Goal: Answer question/provide support

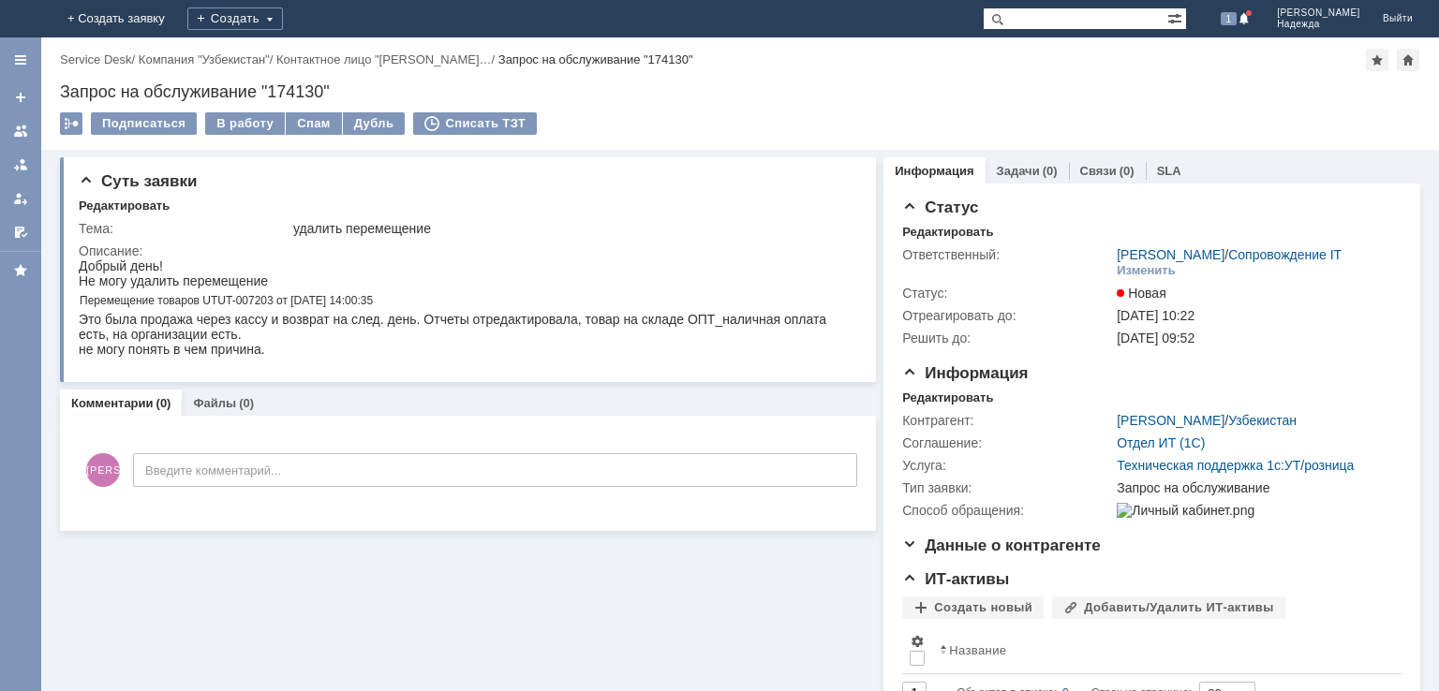
click at [297, 85] on div "Запрос на обслуживание "174130"" at bounding box center [740, 91] width 1360 height 19
copy div "174130"
drag, startPoint x: 281, startPoint y: 236, endPoint x: 435, endPoint y: 223, distance: 154.2
click at [435, 223] on tr "Тема: удалить перемещение" at bounding box center [466, 228] width 775 height 22
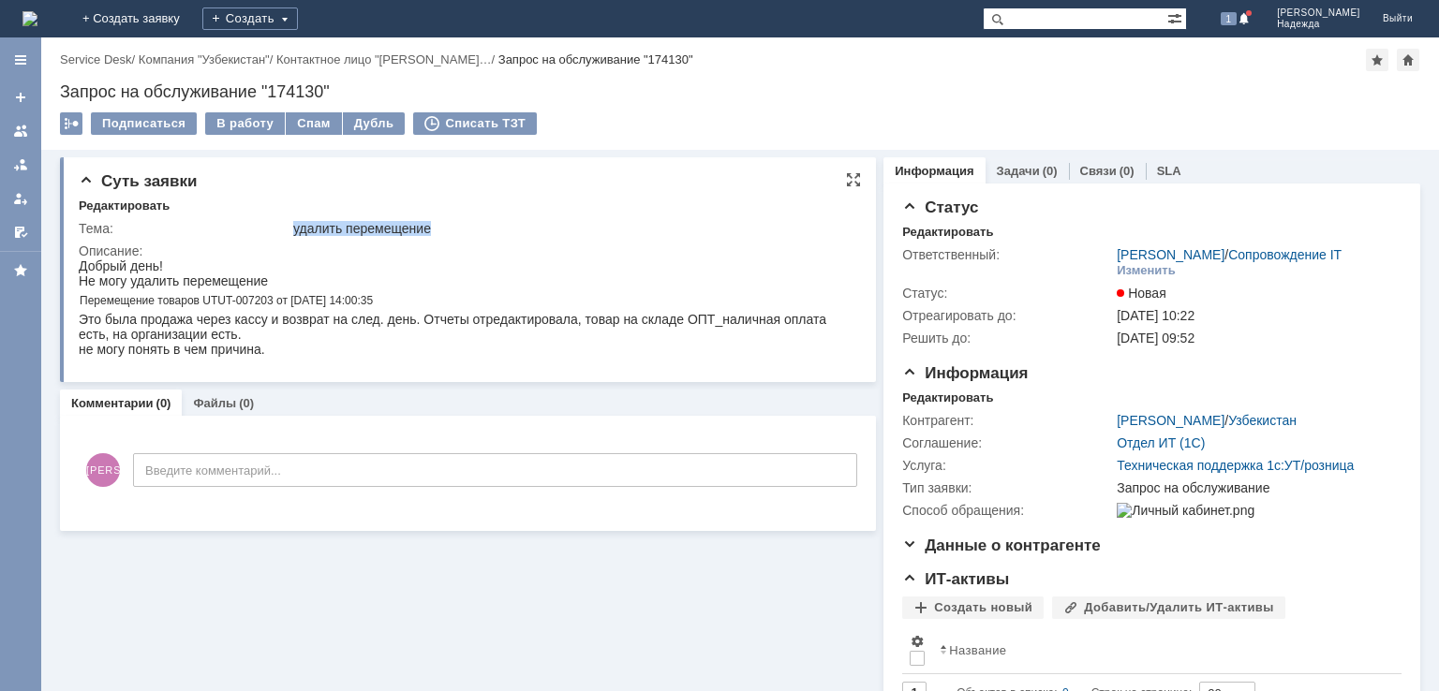
copy tr "удалить перемещение"
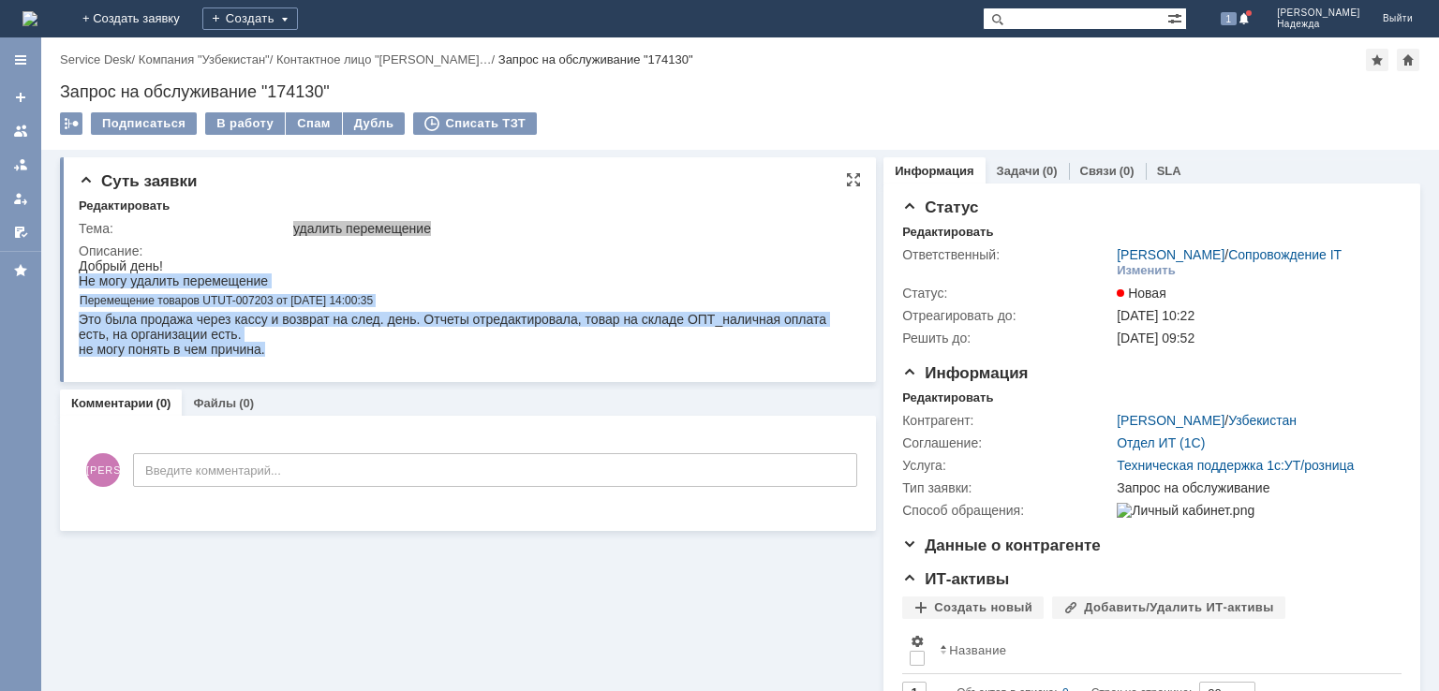
drag, startPoint x: 80, startPoint y: 282, endPoint x: 352, endPoint y: 619, distance: 433.5
click at [273, 357] on html "Добрый день! Не могу удалить перемещение Перемещение товаров UTUT-007203 от [DA…" at bounding box center [461, 307] width 765 height 98
copy body "Не могу удалить перемещение Перемещение товаров UTUT-007203 от [DATE] 14:00:35 …"
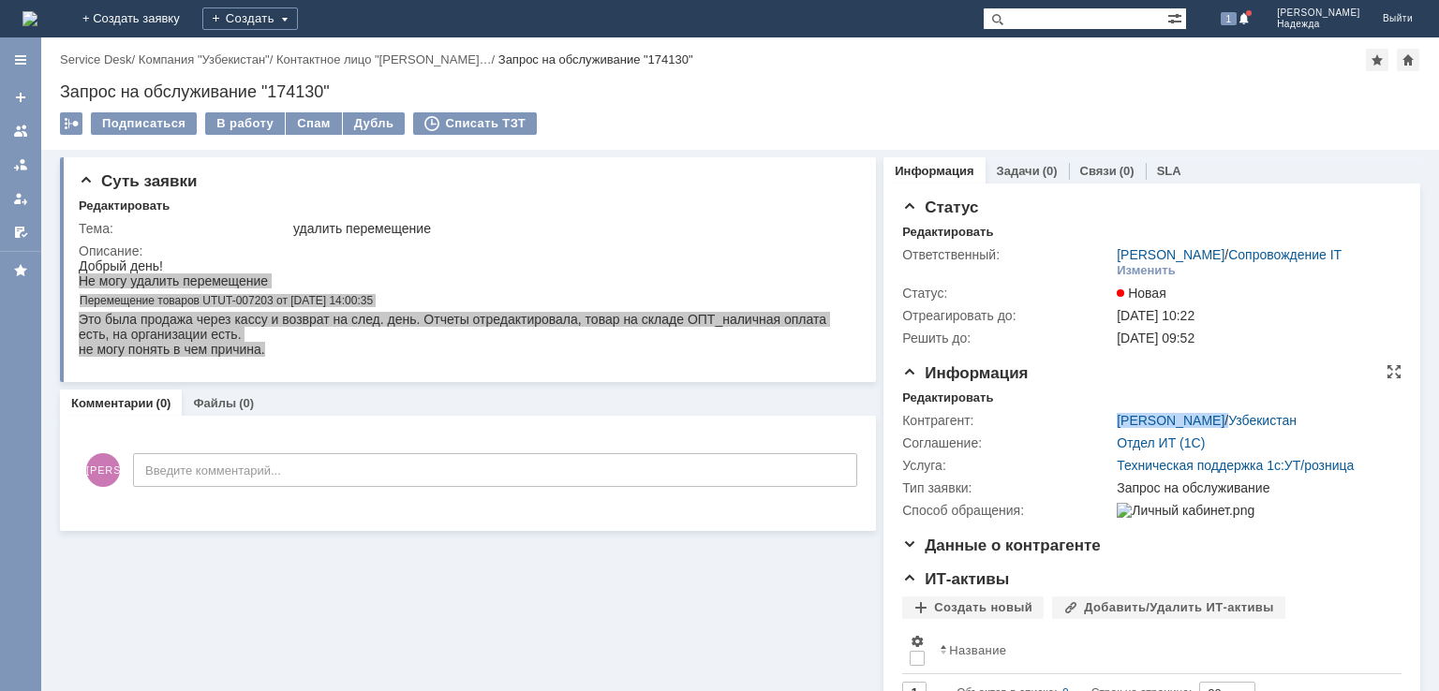
drag, startPoint x: 1077, startPoint y: 409, endPoint x: 1224, endPoint y: 421, distance: 147.5
click at [1224, 421] on tr "Контрагент: [PERSON_NAME] / [GEOGRAPHIC_DATA]" at bounding box center [1149, 420] width 494 height 22
copy tr "[PERSON_NAME] /"
click at [248, 121] on div "В работу" at bounding box center [245, 123] width 80 height 22
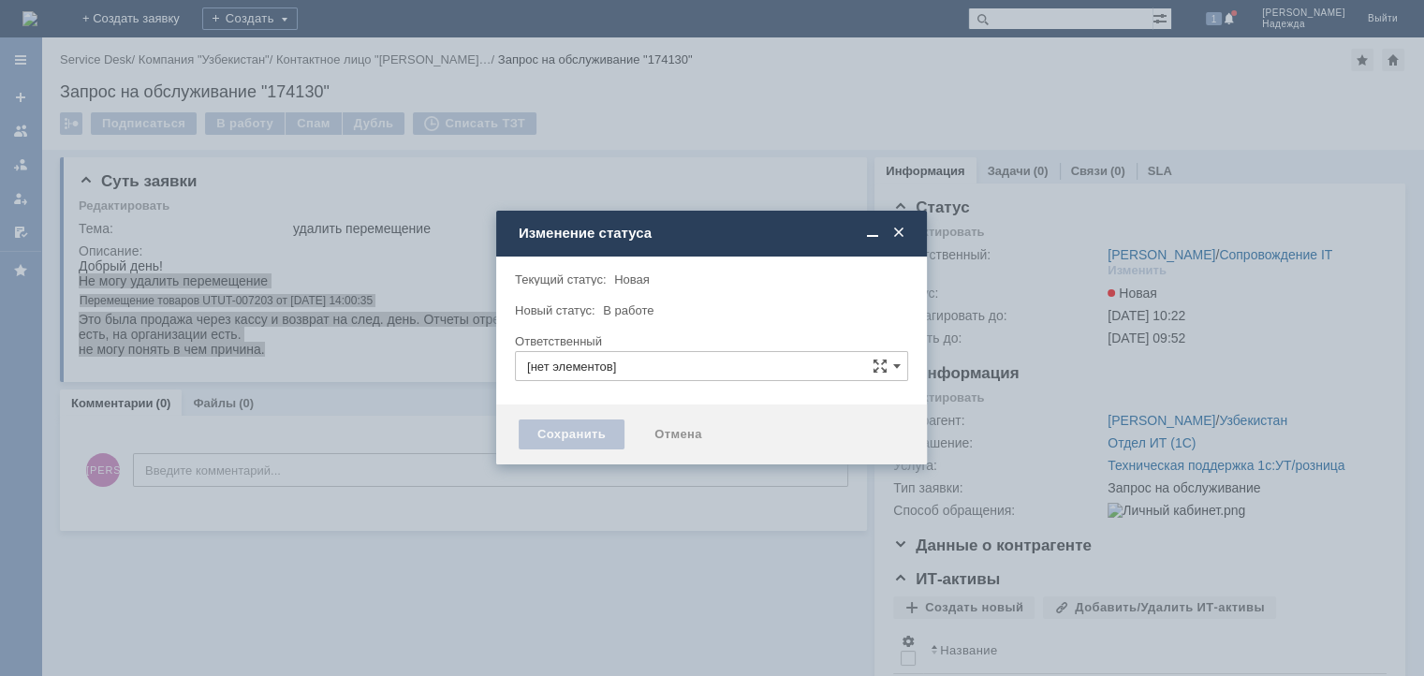
type input "[PERSON_NAME]"
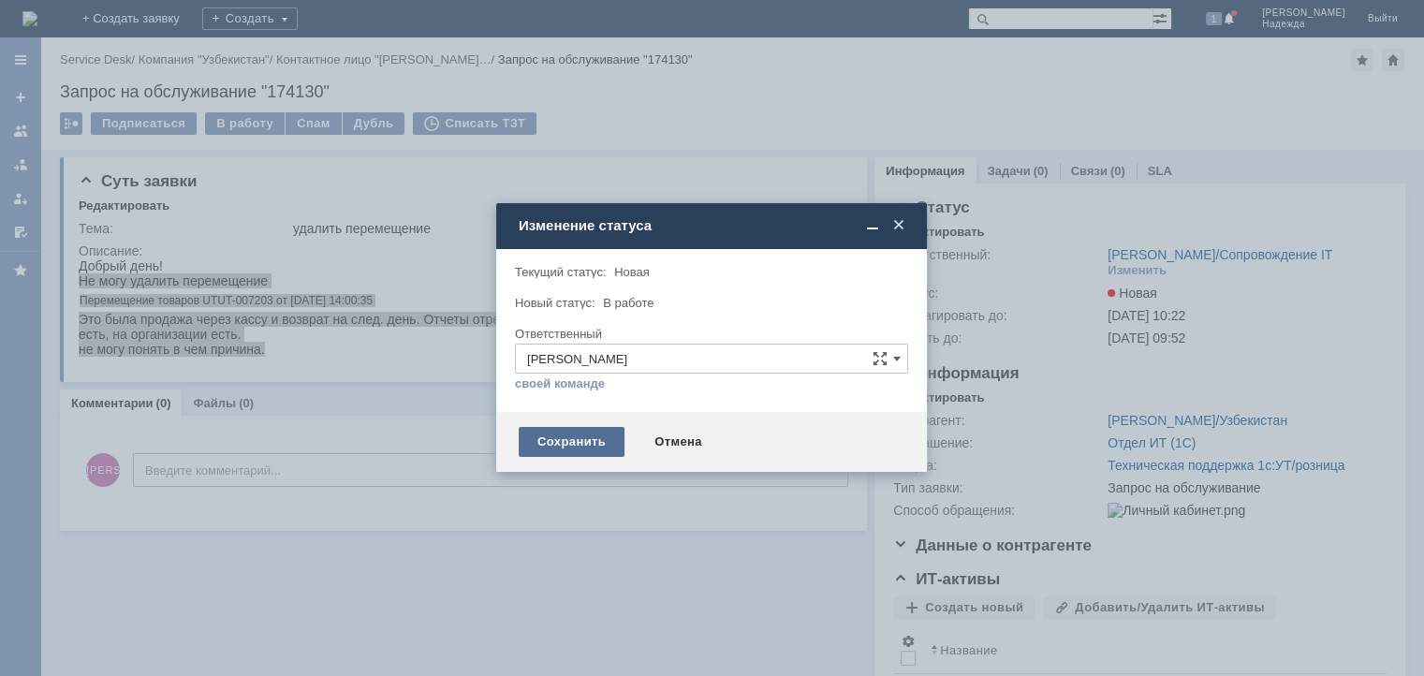
click at [570, 434] on div "Сохранить" at bounding box center [572, 442] width 106 height 30
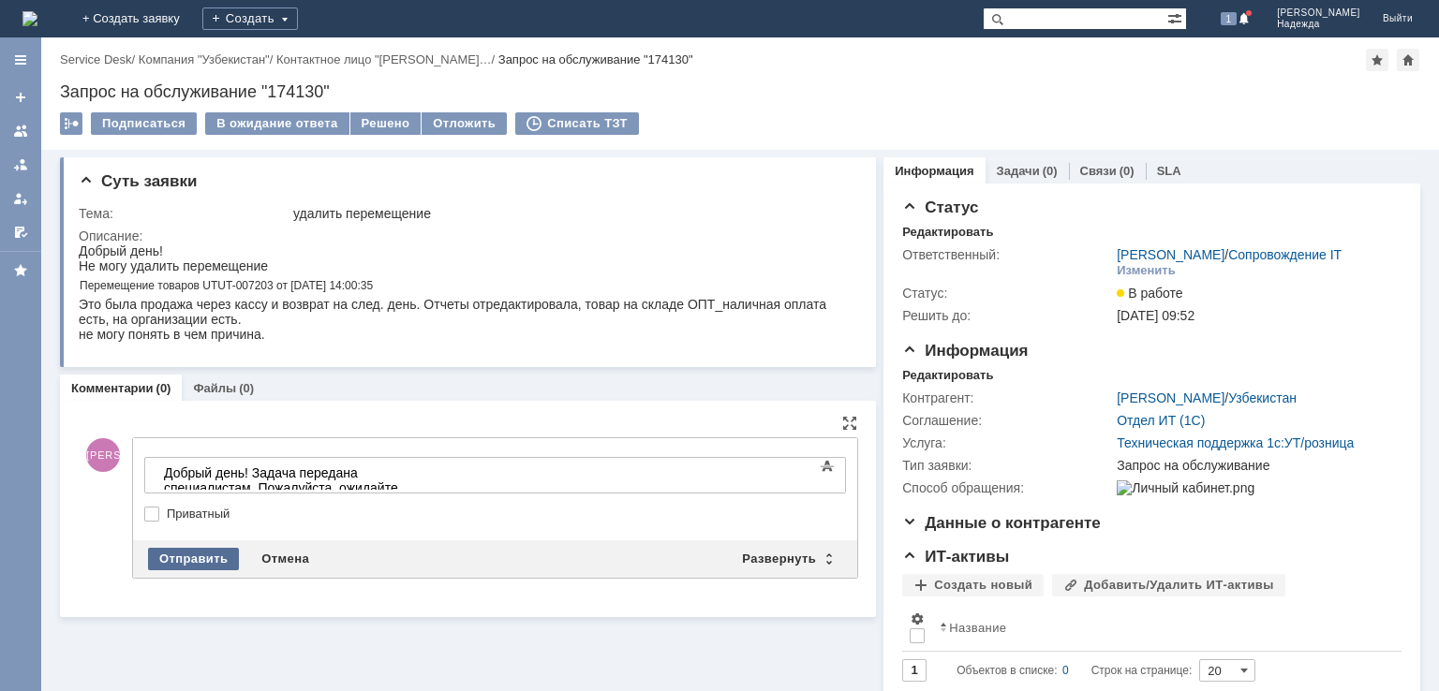
click at [184, 564] on div "Отправить" at bounding box center [193, 559] width 91 height 22
